Goal: Information Seeking & Learning: Learn about a topic

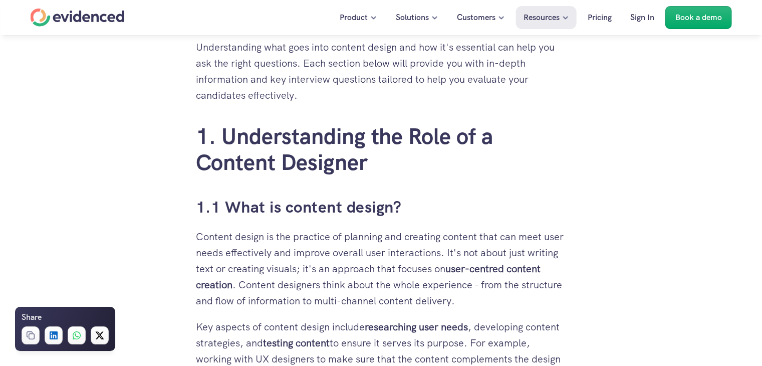
scroll to position [536, 0]
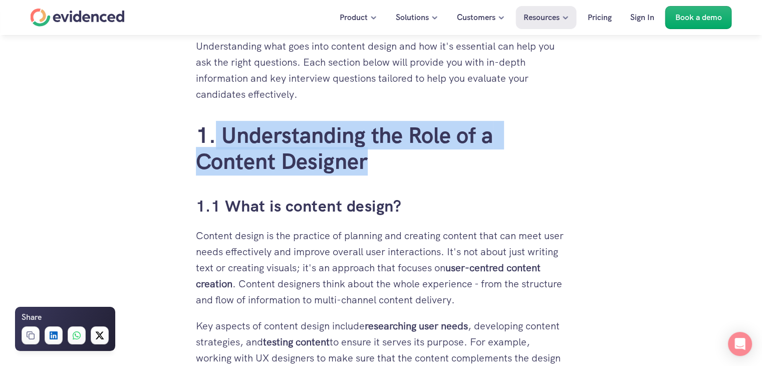
drag, startPoint x: 389, startPoint y: 154, endPoint x: 214, endPoint y: 115, distance: 179.2
copy h2 "Understanding the Role of a Content Designer"
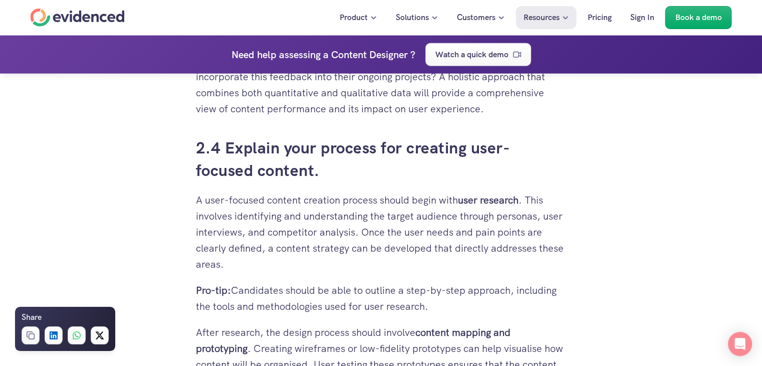
scroll to position [2477, 0]
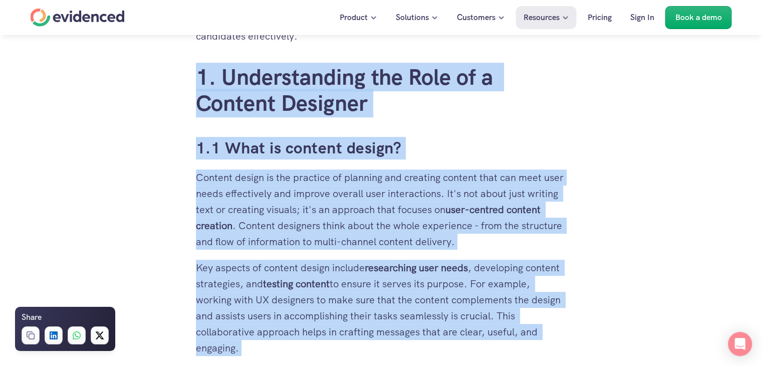
scroll to position [662, 0]
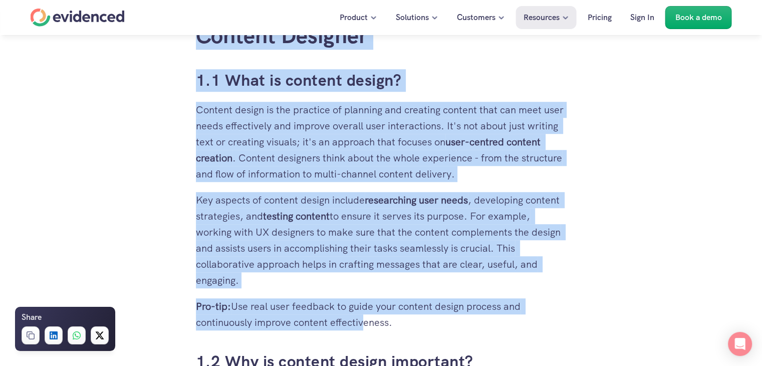
drag, startPoint x: 196, startPoint y: 97, endPoint x: 420, endPoint y: 314, distance: 312.0
copy div "1. Understanding the Role of a Content Designer 1.1 What is content design? Con…"
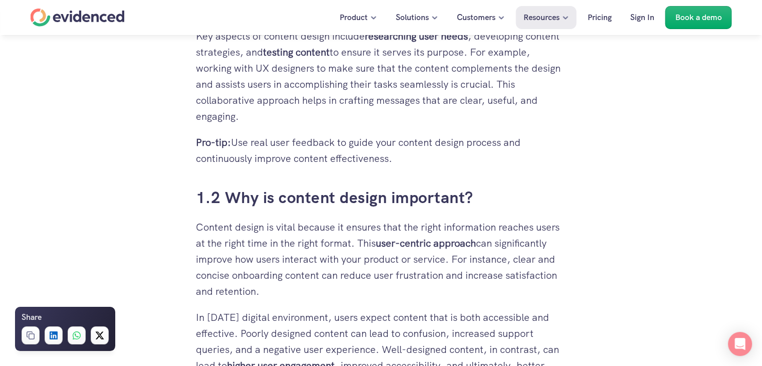
scroll to position [959, 0]
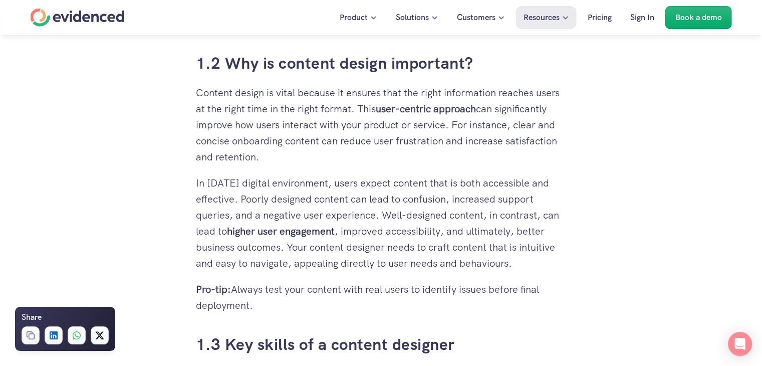
drag, startPoint x: 194, startPoint y: 60, endPoint x: 270, endPoint y: 308, distance: 259.9
copy div "Need help assessing a Content Designer ? Watch a quick demo As an interviewer, …"
click at [275, 98] on p "Content design is vital because it ensures that the right information reaches u…" at bounding box center [381, 125] width 371 height 80
drag, startPoint x: 453, startPoint y: 123, endPoint x: 460, endPoint y: 155, distance: 32.4
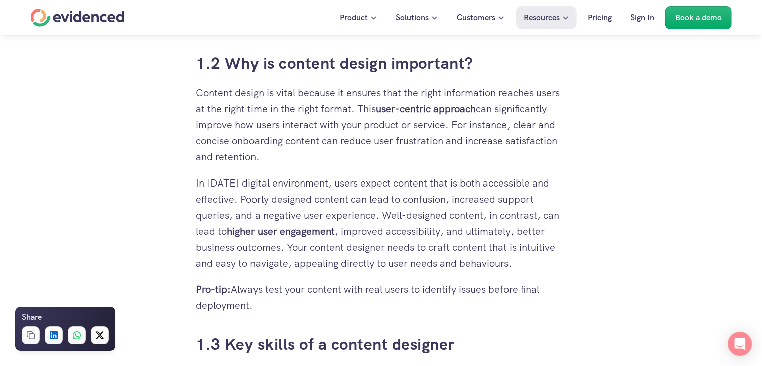
click at [460, 155] on p "Content design is vital because it ensures that the right information reaches u…" at bounding box center [381, 125] width 371 height 80
copy p "For instance, clear and concise onboarding content can reduce user frustration …"
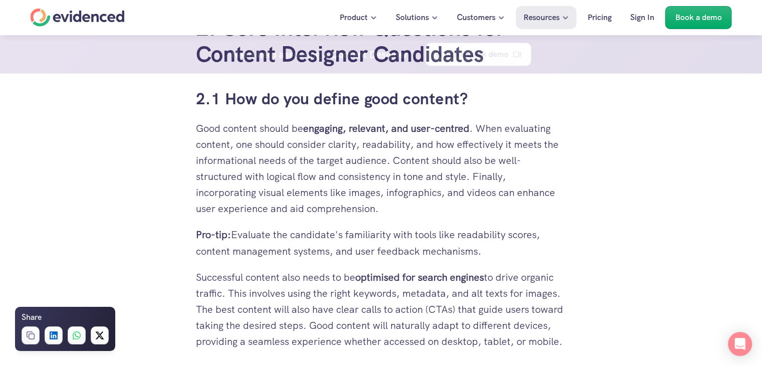
scroll to position [1683, 0]
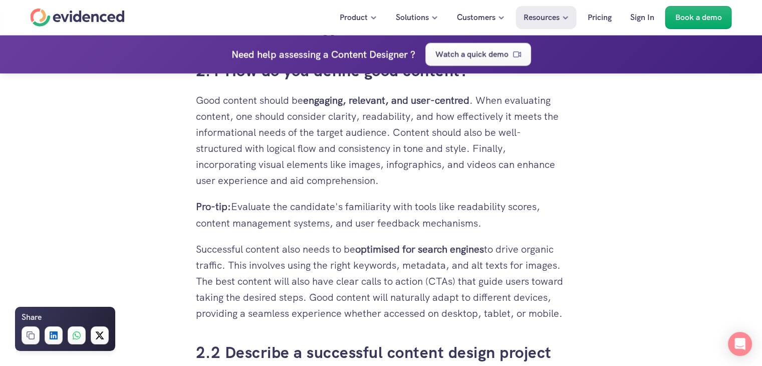
drag, startPoint x: 194, startPoint y: 95, endPoint x: 322, endPoint y: 115, distance: 129.7
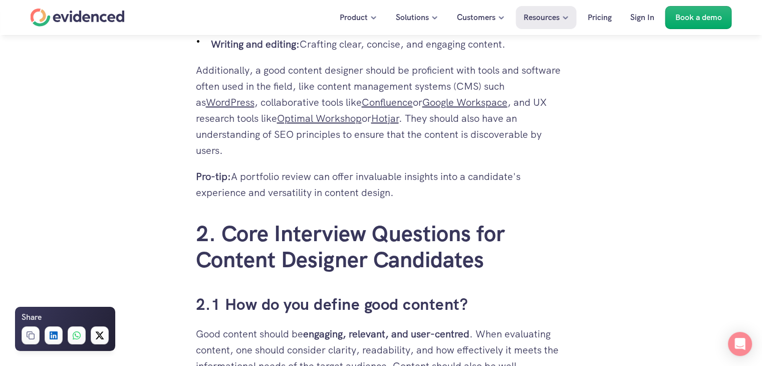
click at [312, 155] on p "Additionally, a good content designer should be proficient with tools and softw…" at bounding box center [381, 110] width 371 height 96
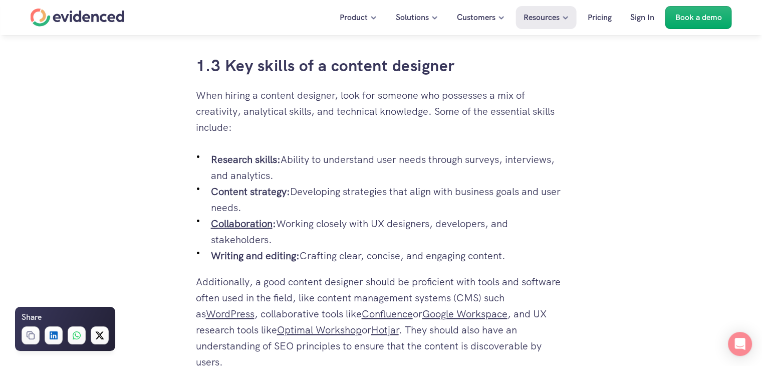
scroll to position [1272, 0]
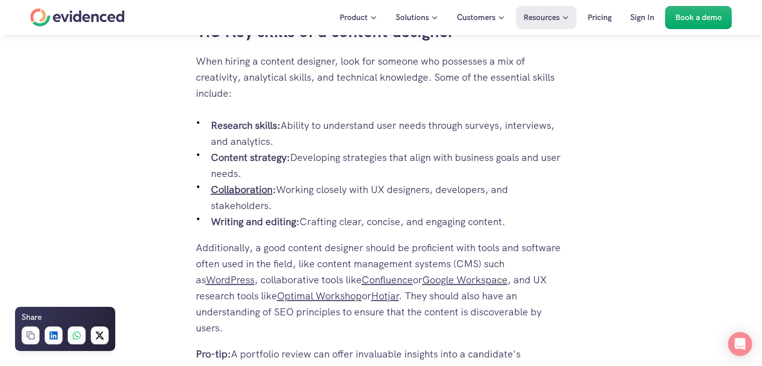
drag, startPoint x: 200, startPoint y: 39, endPoint x: 241, endPoint y: 77, distance: 56.0
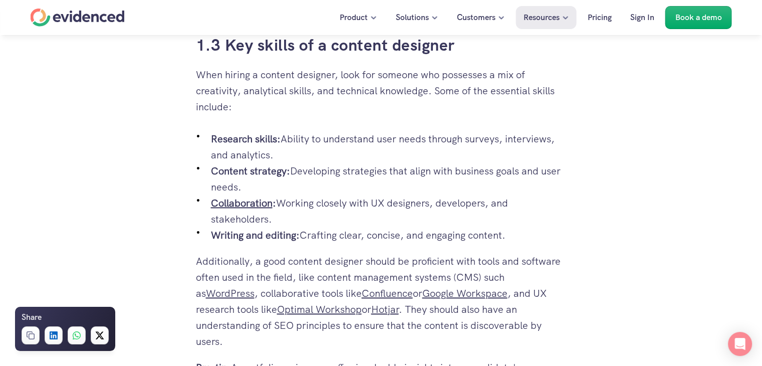
click at [194, 50] on div "Need help assessing a Content Designer ? Watch a quick demo" at bounding box center [381, 54] width 762 height 38
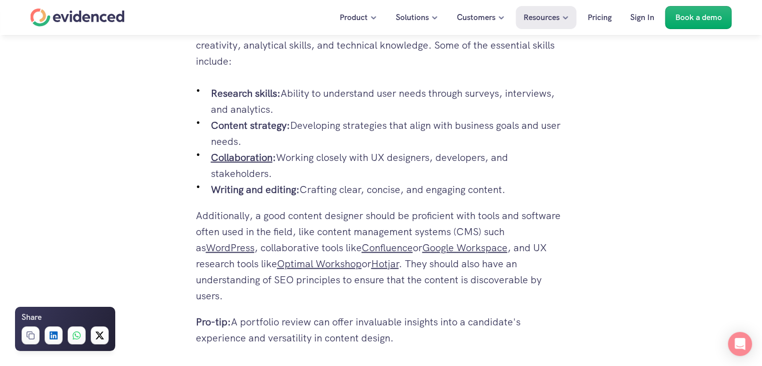
scroll to position [1308, 0]
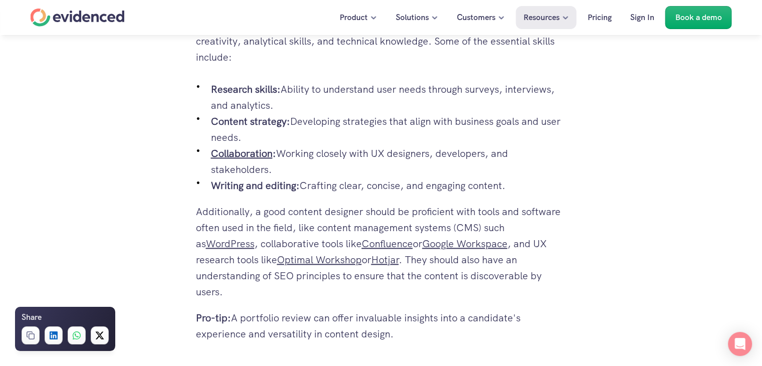
drag, startPoint x: 194, startPoint y: 46, endPoint x: 410, endPoint y: 335, distance: 360.6
copy div "Need help assessing a Content Designer ? Watch a quick demo As an interviewer, …"
click at [285, 253] on link "Optimal Workshop" at bounding box center [319, 259] width 85 height 13
click at [411, 270] on p "Additionally, a good content designer should be proficient with tools and softw…" at bounding box center [381, 251] width 371 height 96
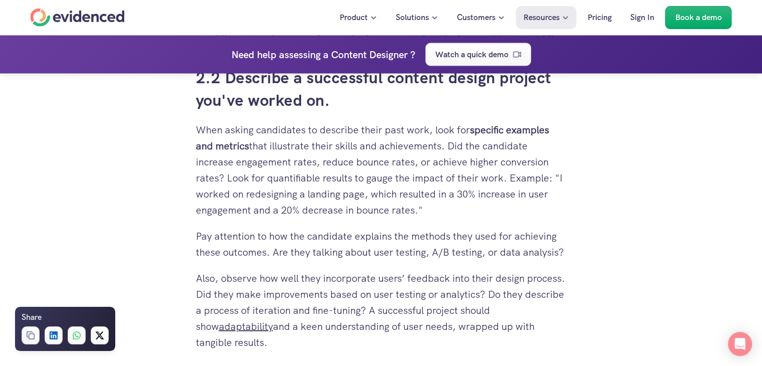
scroll to position [1974, 0]
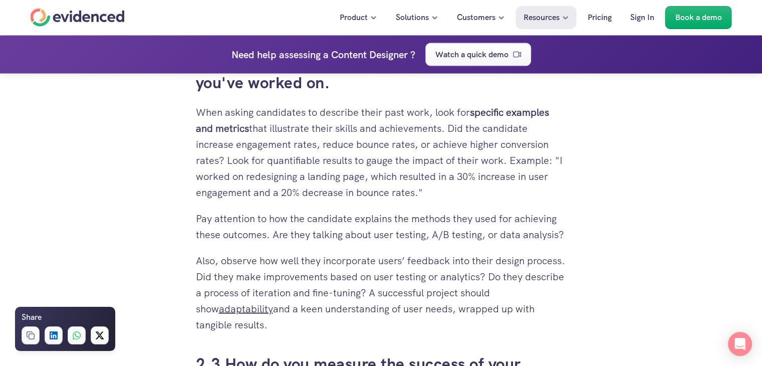
drag, startPoint x: 189, startPoint y: 127, endPoint x: 363, endPoint y: 72, distance: 181.8
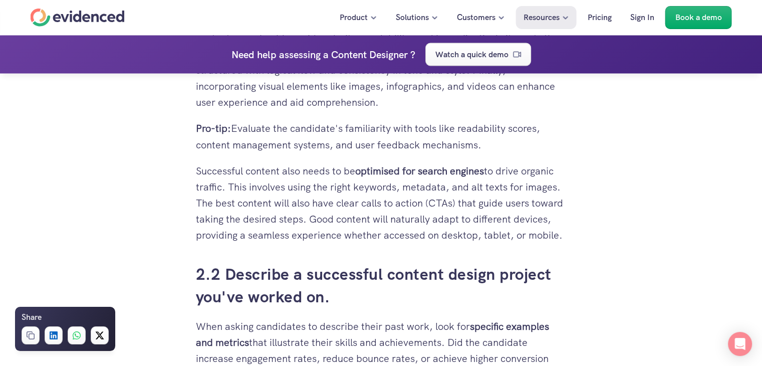
click at [324, 198] on p "Successful content also needs to be optimised for search engines to drive organ…" at bounding box center [381, 202] width 371 height 80
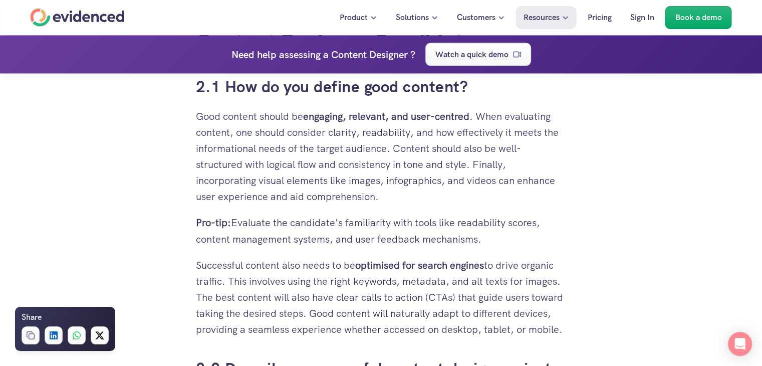
scroll to position [1667, 0]
drag, startPoint x: 198, startPoint y: 91, endPoint x: 598, endPoint y: 323, distance: 462.7
copy div "2.1 How do you define good content? Good content should be engaging, relevant, …"
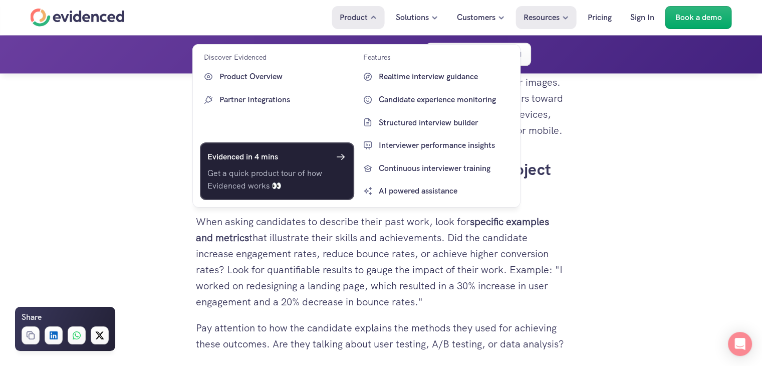
scroll to position [1895, 0]
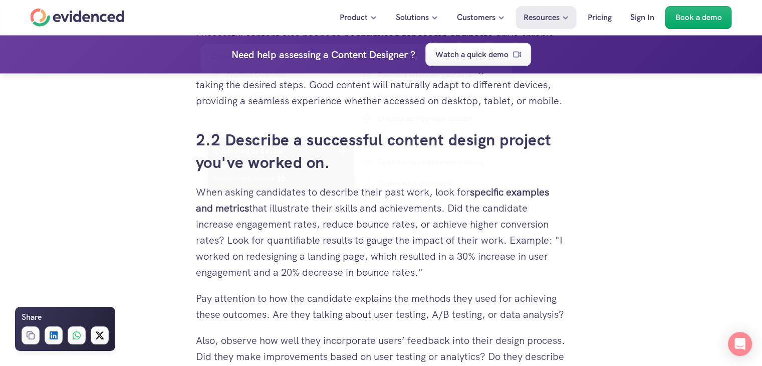
click at [320, 230] on p "When asking candidates to describe their past work, look for specific examples …" at bounding box center [381, 231] width 371 height 96
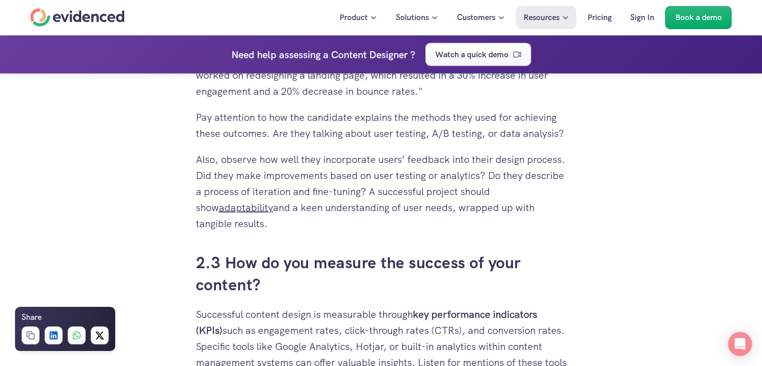
scroll to position [2214, 0]
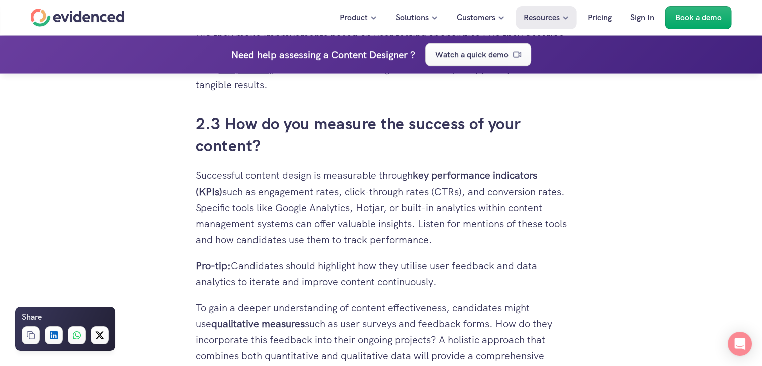
drag, startPoint x: 195, startPoint y: 109, endPoint x: 246, endPoint y: 87, distance: 56.1
click at [246, 87] on div "As an interviewer, you want to ensure that you hire the best content designer f…" at bounding box center [381, 309] width 391 height 4516
copy div "2.2 Describe a successful content design project you've worked on. When asking …"
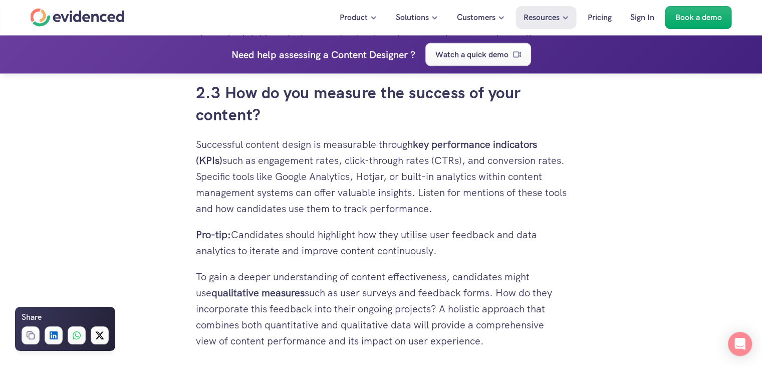
scroll to position [2244, 0]
drag, startPoint x: 189, startPoint y: 85, endPoint x: 504, endPoint y: 341, distance: 405.5
click at [504, 341] on div "As an interviewer, you want to ensure that you hire the best content designer f…" at bounding box center [381, 278] width 391 height 4516
copy div "2.3 How do you measure the success of your content? Successful content design i…"
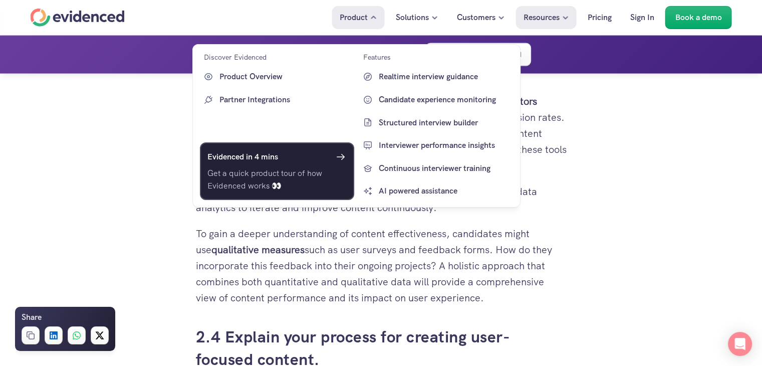
scroll to position [2293, 0]
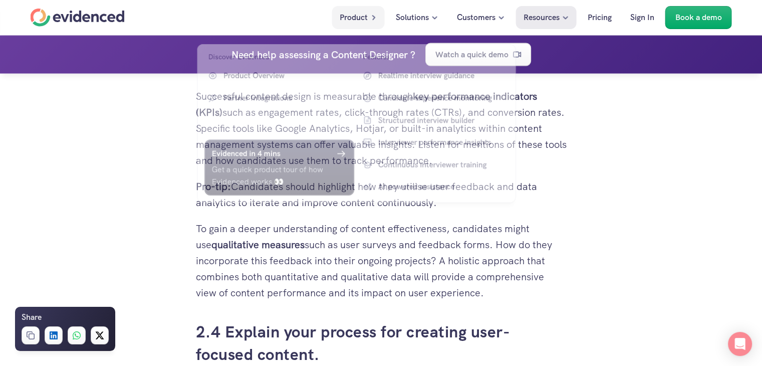
click at [291, 247] on p "To gain a deeper understanding of content effectiveness, candidates might use q…" at bounding box center [381, 260] width 371 height 80
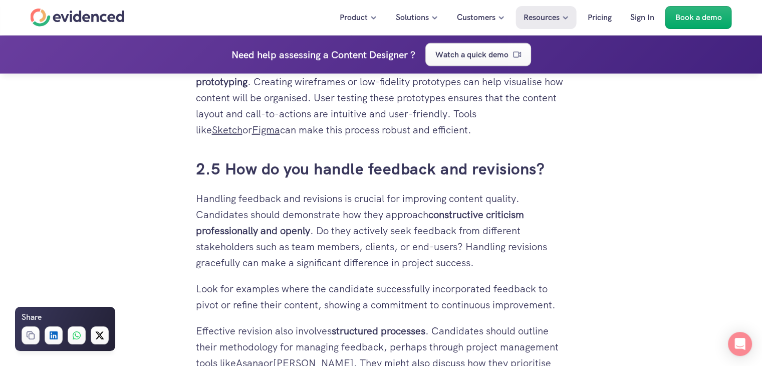
scroll to position [2754, 0]
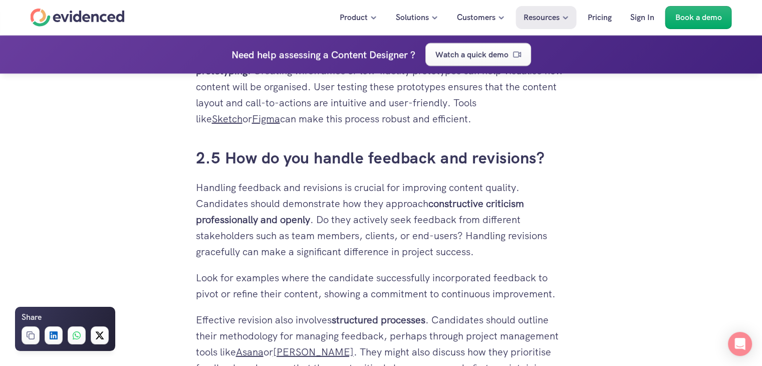
drag, startPoint x: 196, startPoint y: 114, endPoint x: 457, endPoint y: 121, distance: 261.0
copy div "2.4 Explain your process for creating user-focused content. A user-focused cont…"
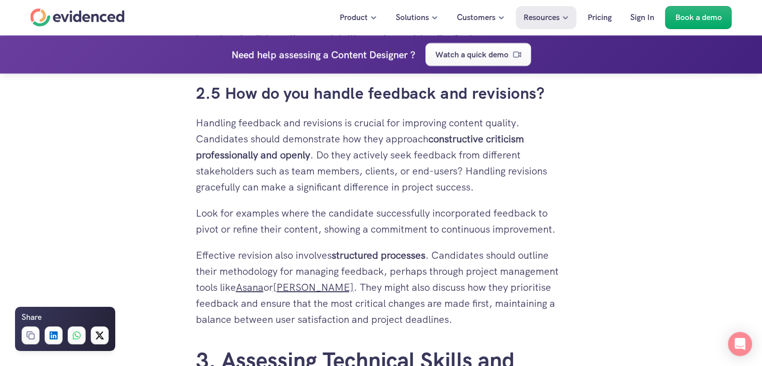
scroll to position [2820, 0]
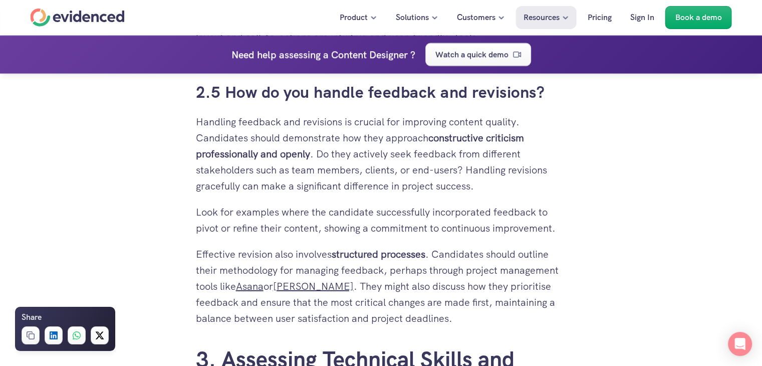
drag, startPoint x: 192, startPoint y: 90, endPoint x: 437, endPoint y: 330, distance: 342.4
copy div "2.5 How do you handle feedback and revisions? Handling feedback and revisions i…"
click at [343, 234] on p "Look for examples where the candidate successfully incorporated feedback to piv…" at bounding box center [381, 220] width 371 height 32
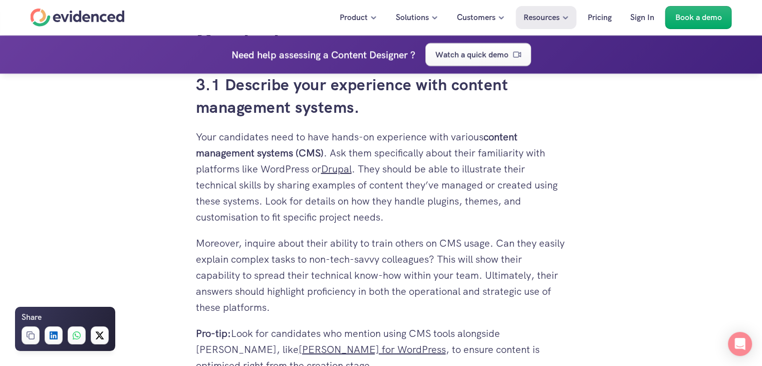
scroll to position [3165, 0]
drag, startPoint x: 196, startPoint y: 84, endPoint x: 282, endPoint y: 312, distance: 243.4
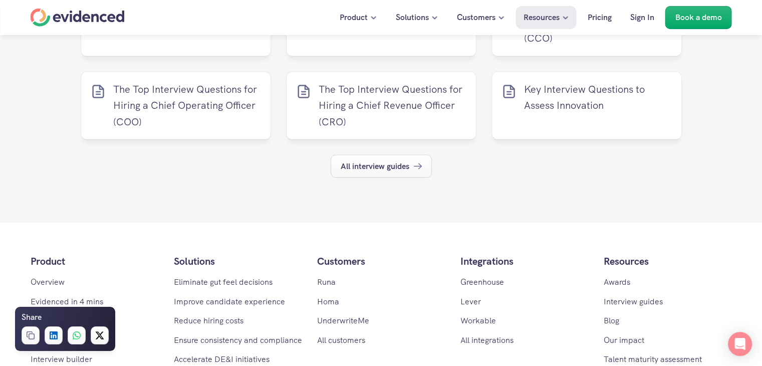
scroll to position [5653, 0]
